Goal: Task Accomplishment & Management: Complete application form

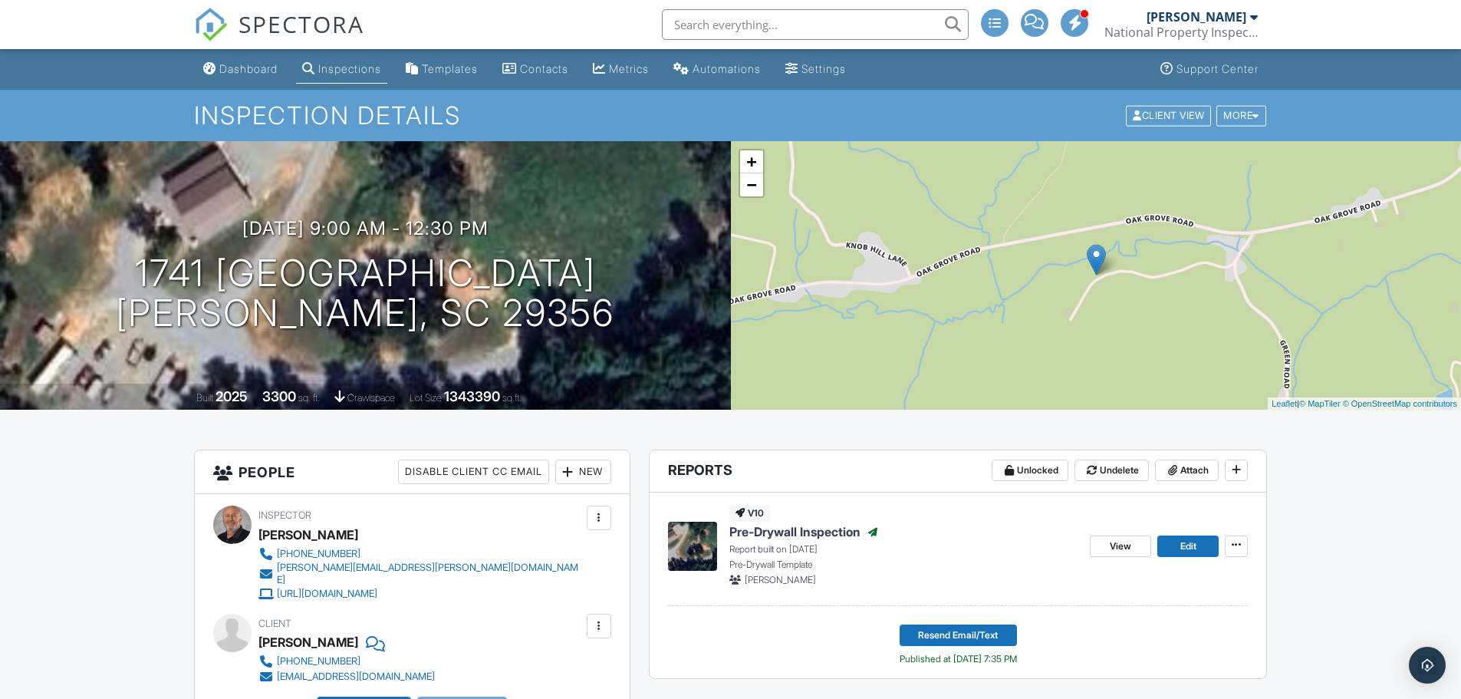
click at [238, 49] on div "SPECTORA" at bounding box center [279, 24] width 170 height 49
click at [247, 71] on div "Dashboard" at bounding box center [248, 68] width 58 height 13
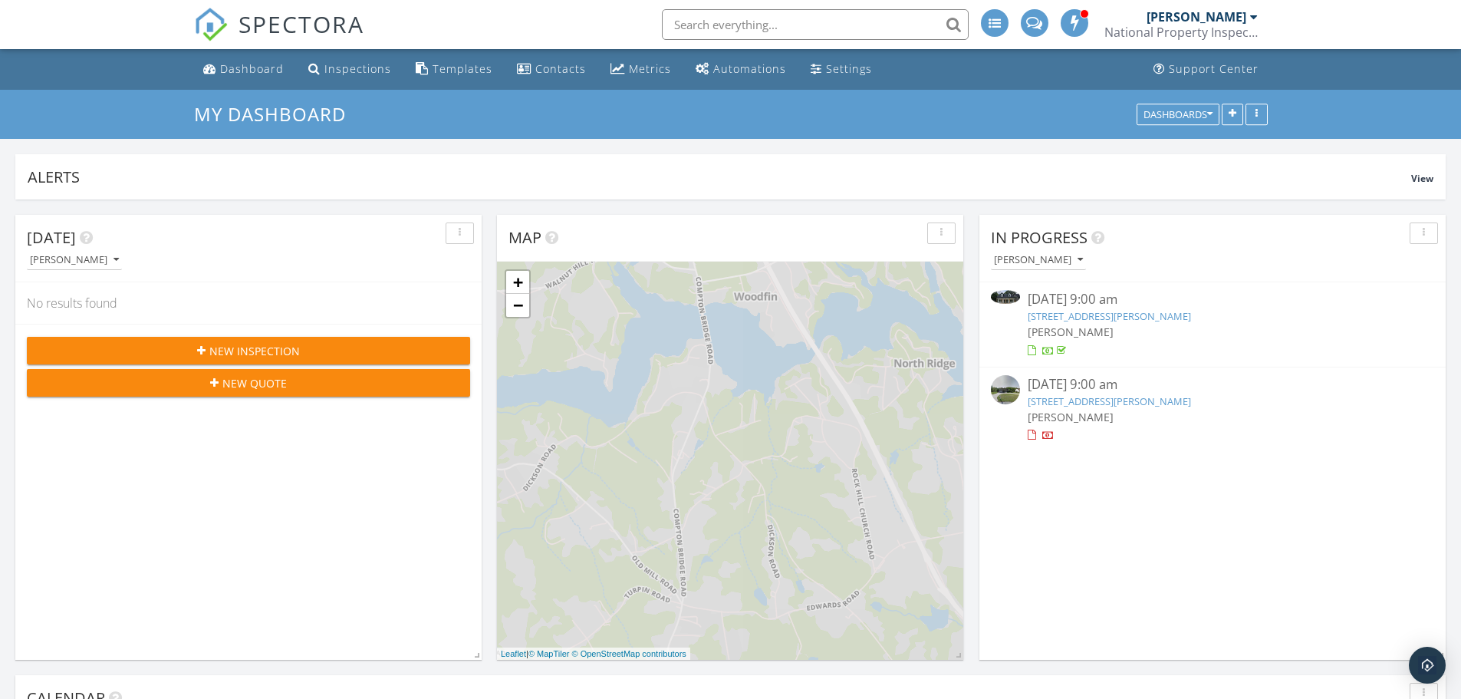
scroll to position [1420, 1485]
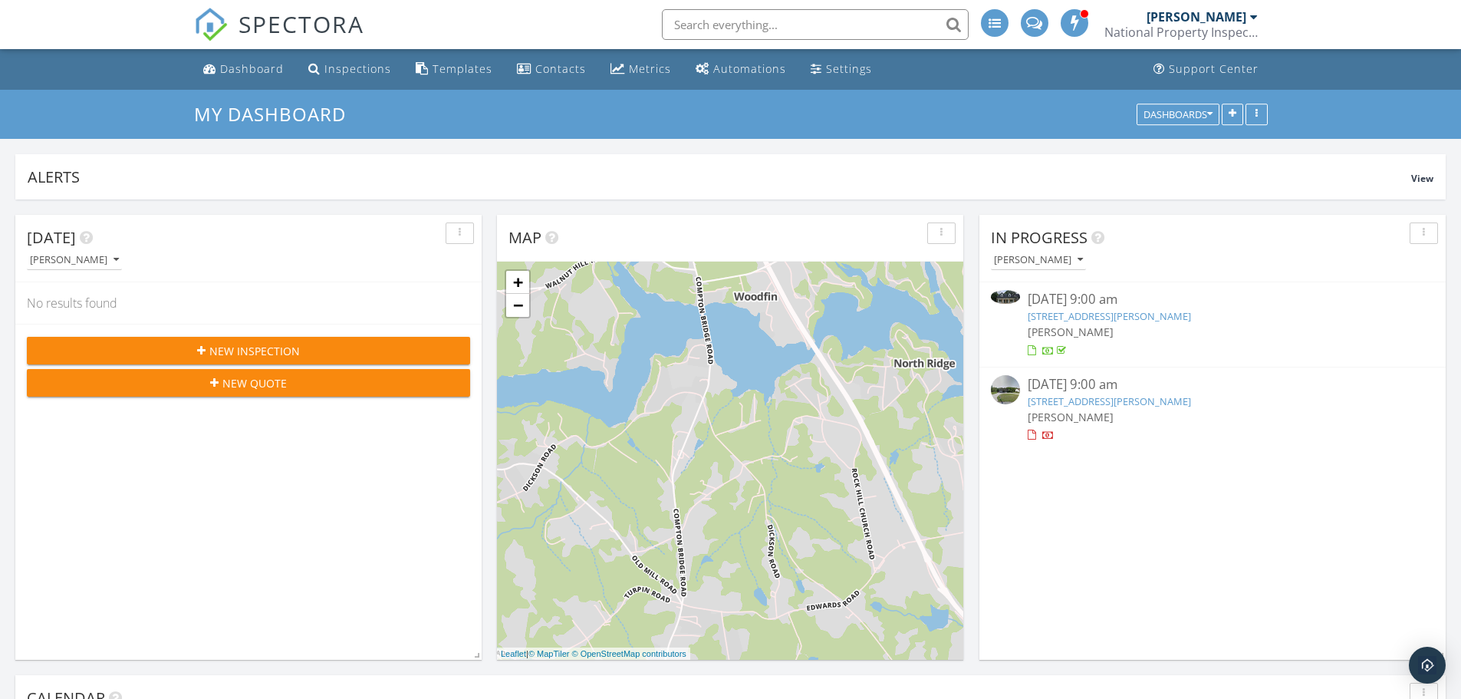
click at [275, 344] on span "New Inspection" at bounding box center [254, 351] width 91 height 16
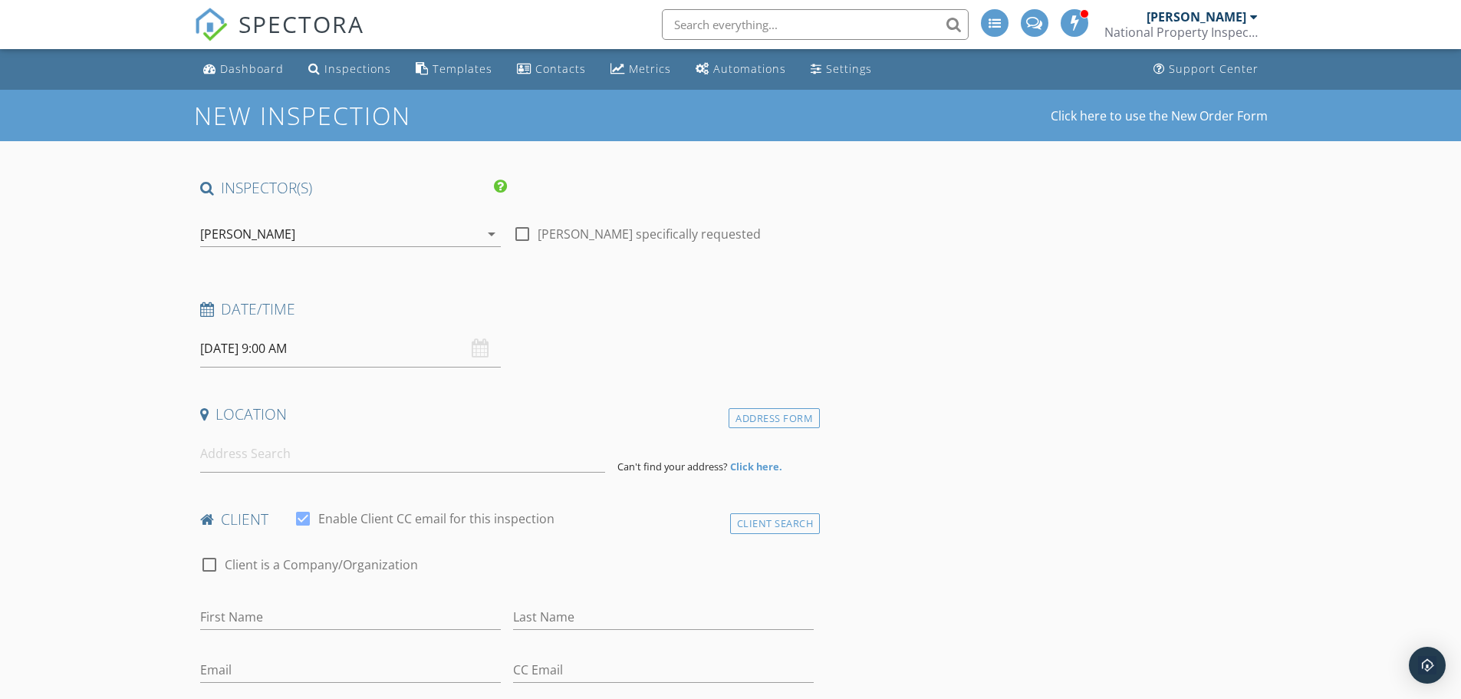
click at [315, 353] on input "09/29/2025 9:00 AM" at bounding box center [350, 349] width 301 height 38
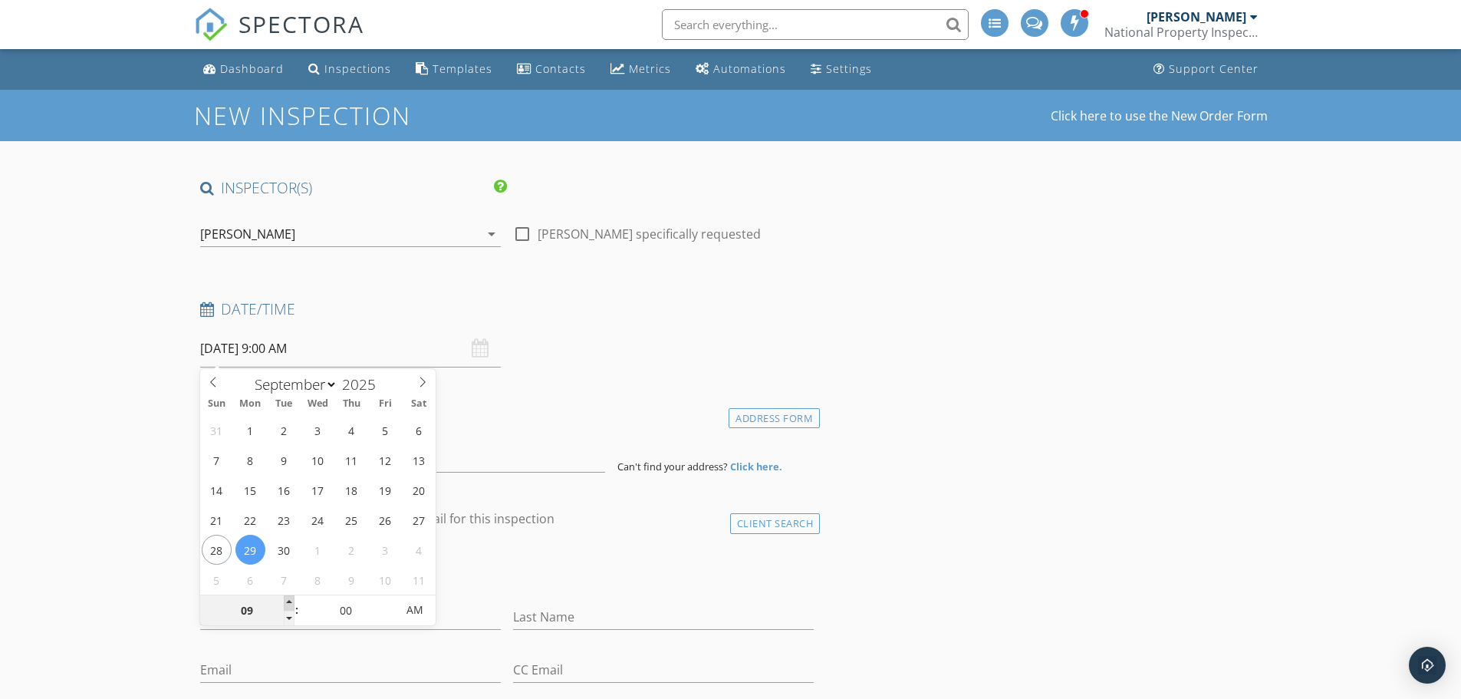
type input "10"
type input "09/29/2025 10:00 AM"
click at [288, 602] on span at bounding box center [289, 602] width 11 height 15
type input "11"
type input "09/29/2025 11:00 AM"
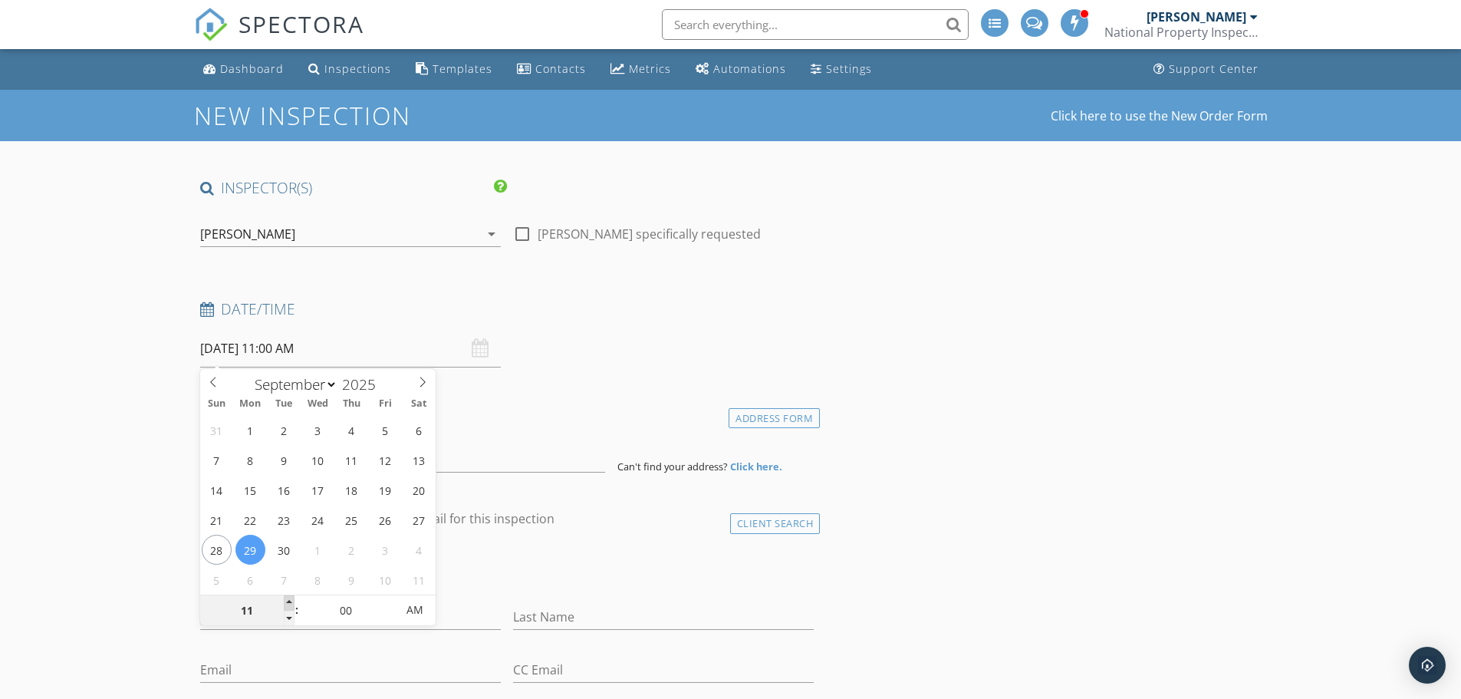
click at [288, 602] on span at bounding box center [289, 602] width 11 height 15
type input "12"
type input "09/29/2025 12:00 PM"
click at [288, 602] on span at bounding box center [289, 602] width 11 height 15
type input "01"
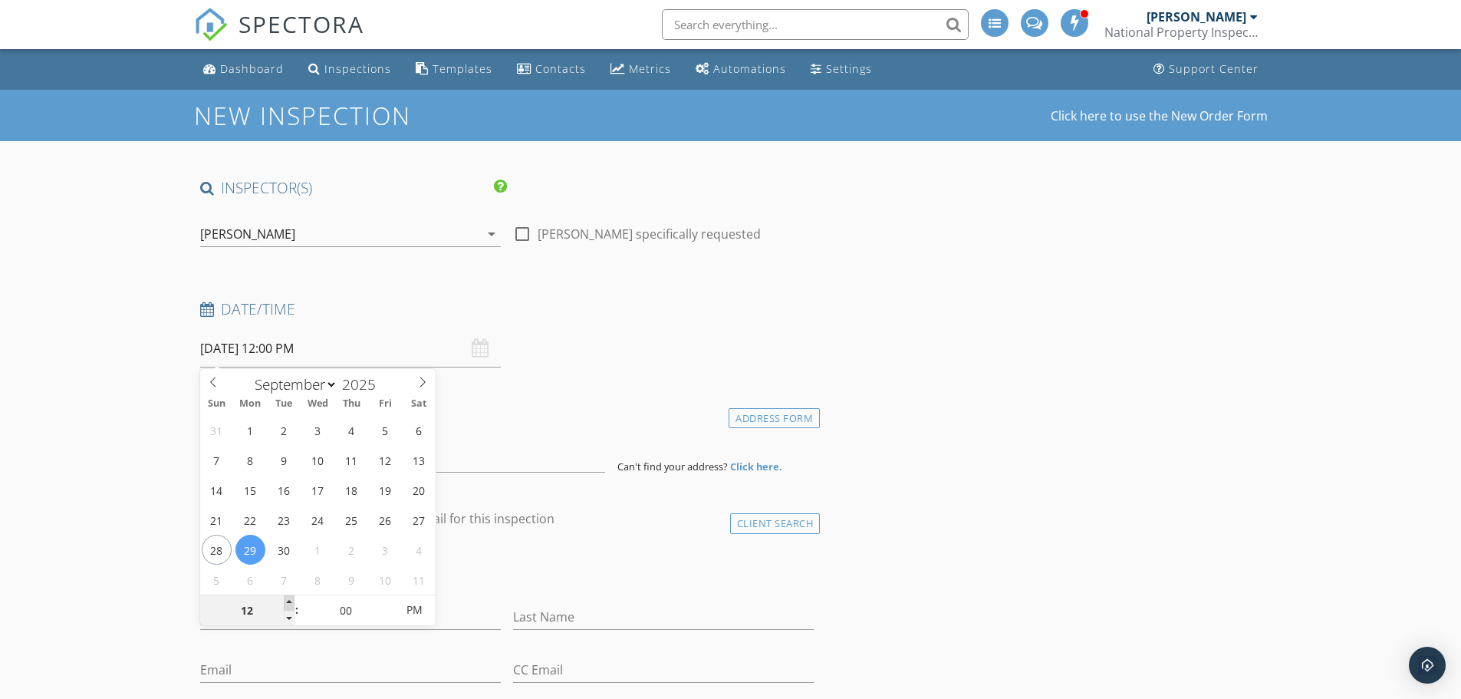
type input "09/29/2025 1:00 PM"
click at [288, 602] on span at bounding box center [289, 602] width 11 height 15
type input "02"
type input "09/29/2025 2:00 PM"
click at [288, 602] on span at bounding box center [289, 602] width 11 height 15
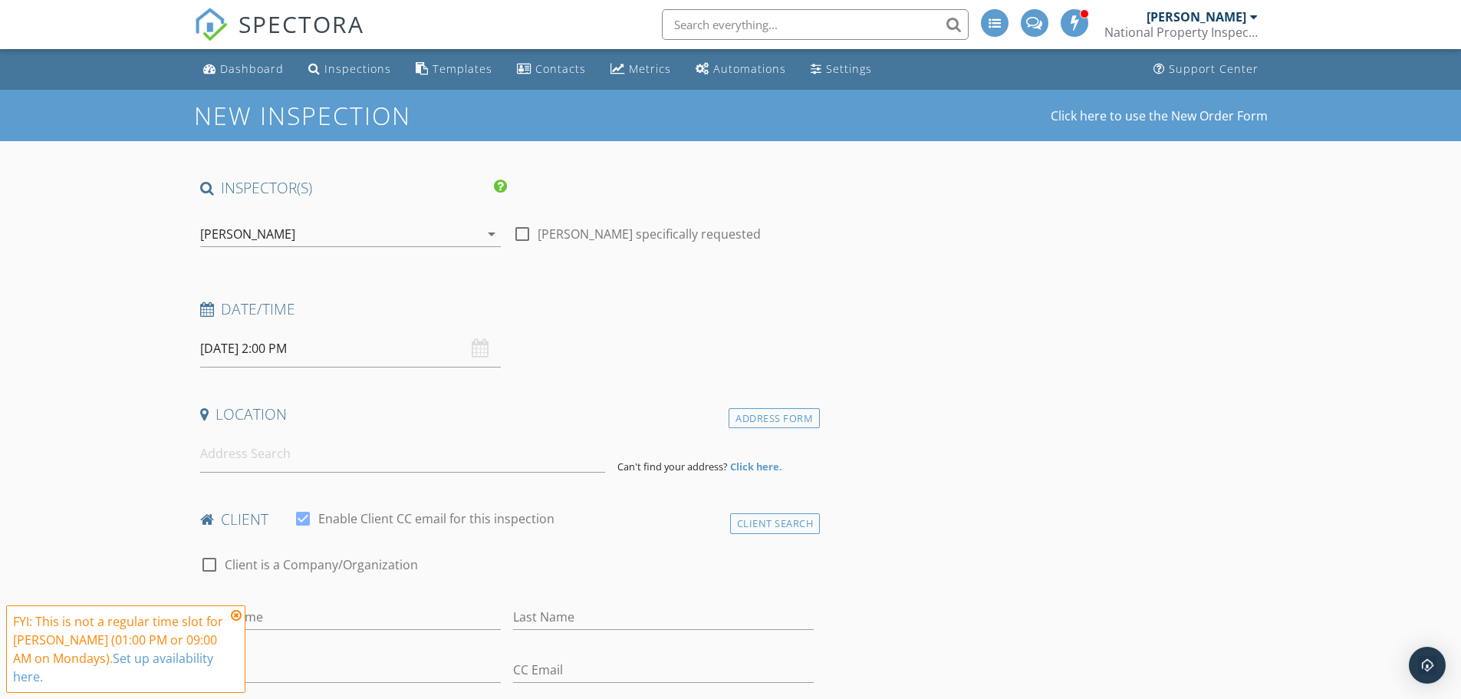
click at [236, 616] on icon at bounding box center [236, 615] width 11 height 12
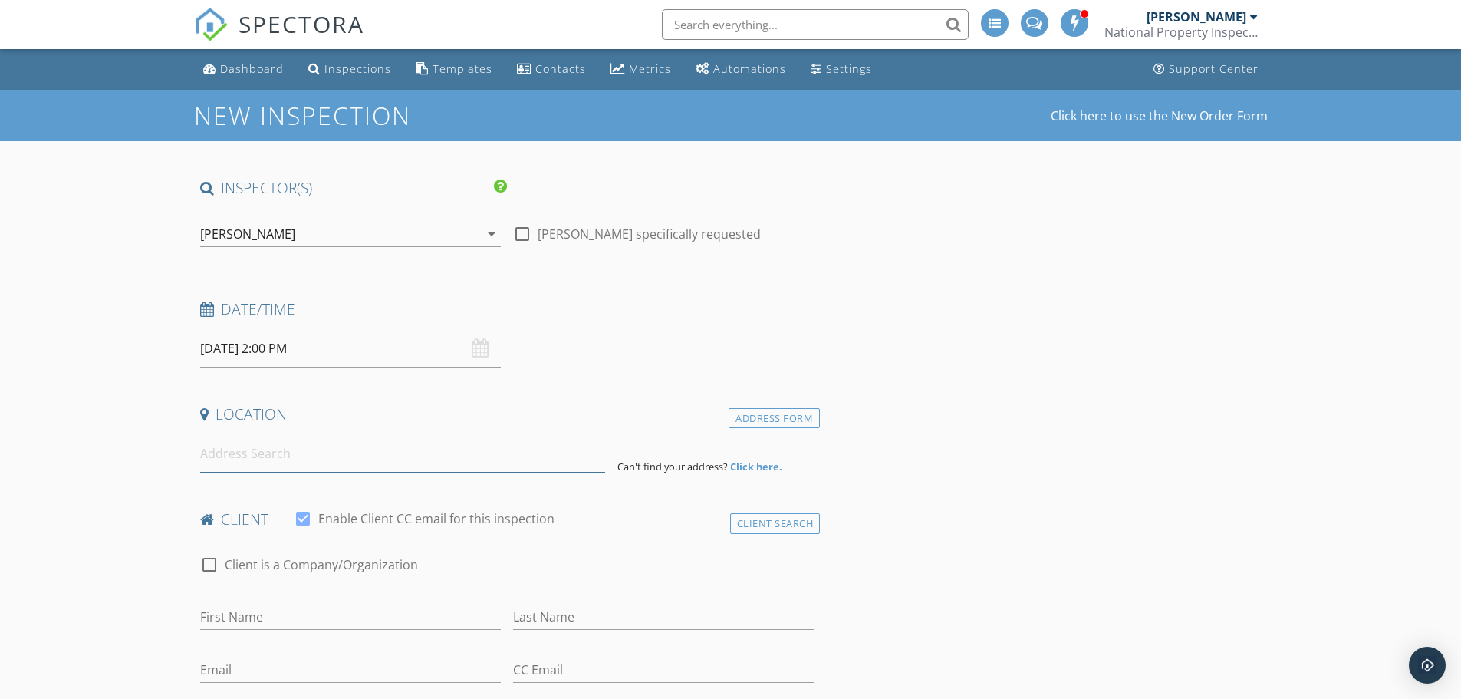
click at [262, 463] on input at bounding box center [402, 454] width 405 height 38
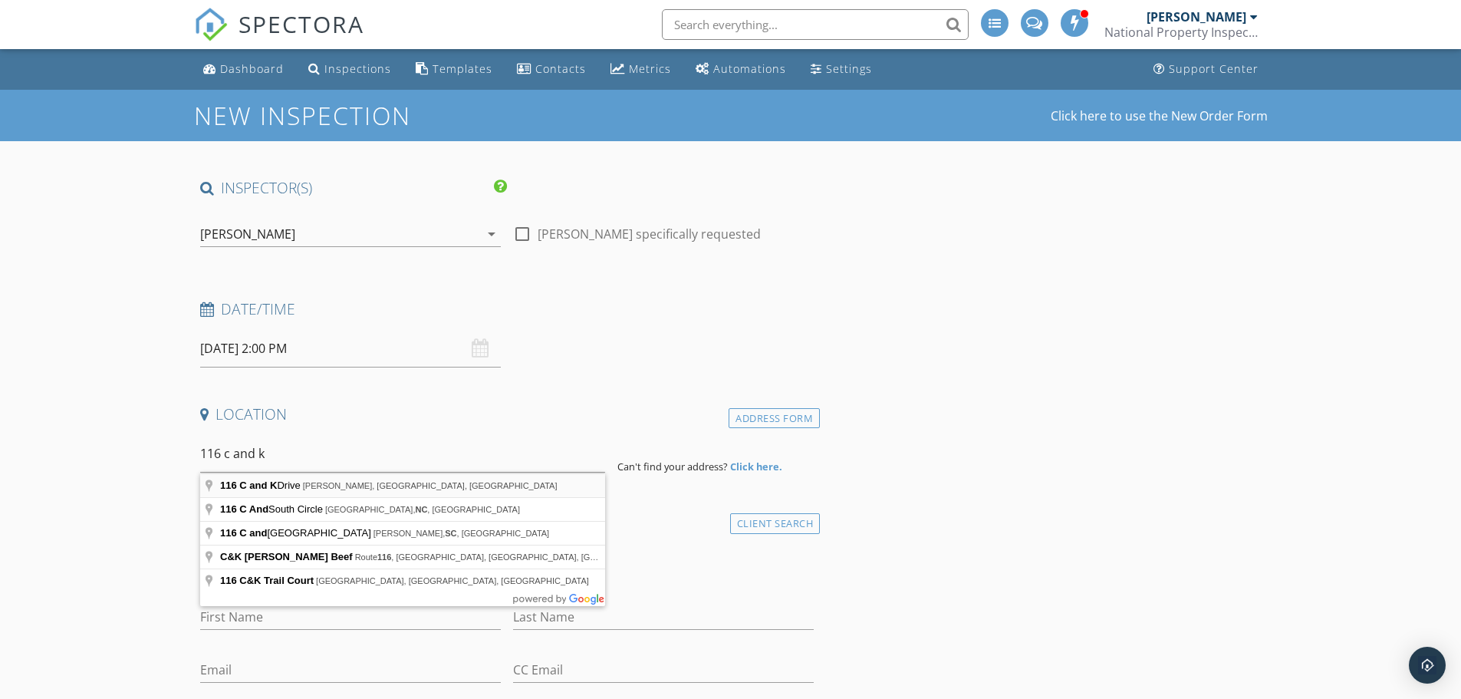
type input "116 C and K Drive, Belton, SC, USA"
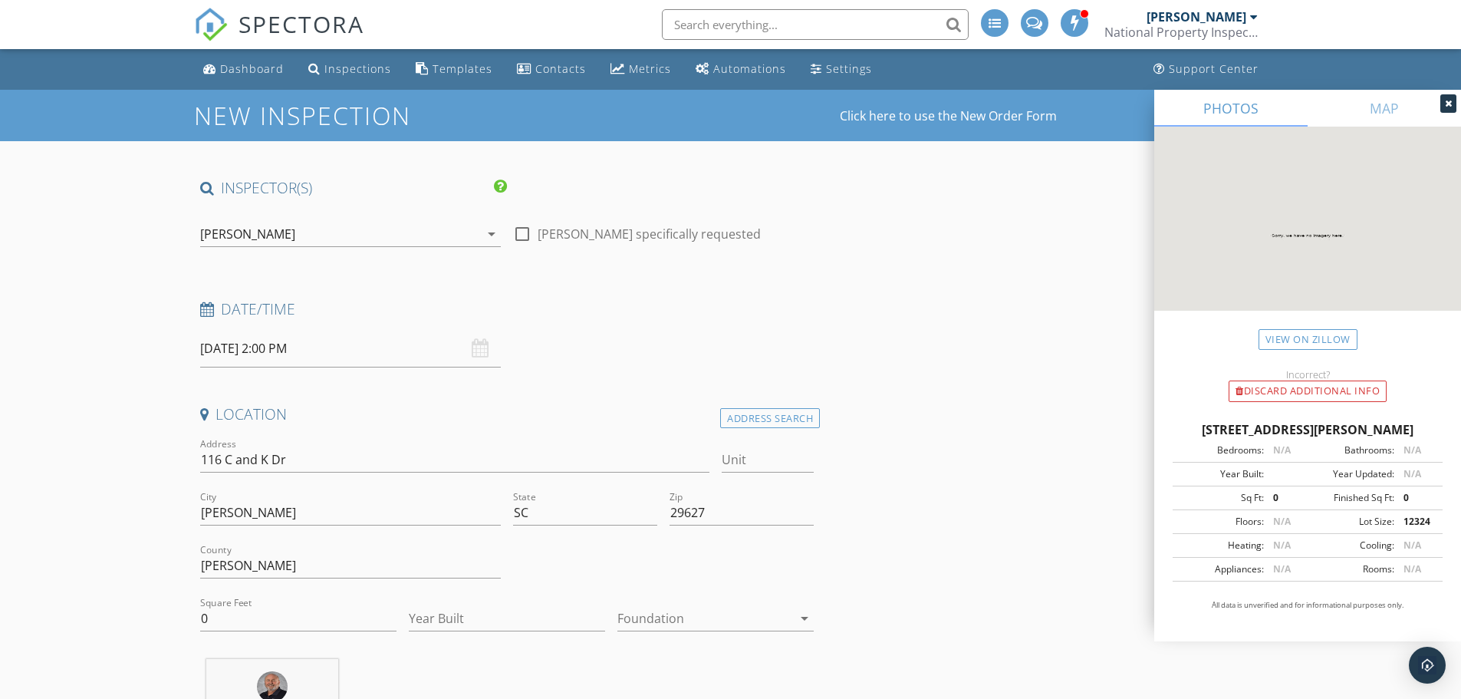
click at [921, 104] on div "New Inspection Click here to use the New Order Form" at bounding box center [731, 115] width 1074 height 27
click at [924, 116] on link "Click here to use the New Order Form" at bounding box center [948, 116] width 217 height 12
click at [242, 63] on div "Dashboard" at bounding box center [252, 68] width 64 height 15
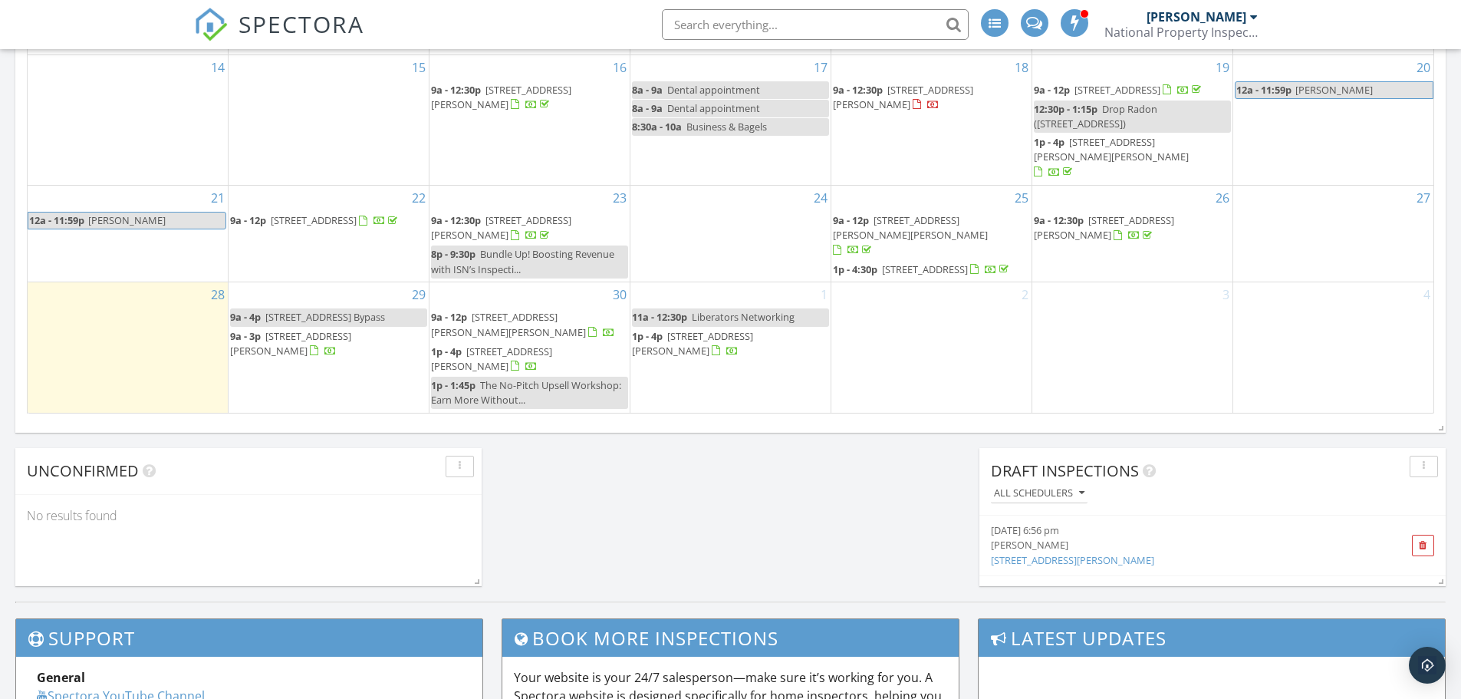
scroll to position [996, 0]
